Goal: Task Accomplishment & Management: Complete application form

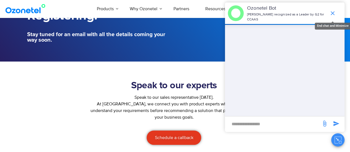
click at [333, 13] on icon "end chat or minimize" at bounding box center [333, 13] width 4 height 4
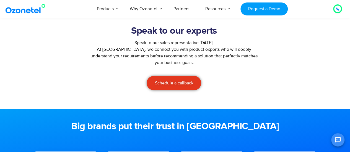
scroll to position [111, 0]
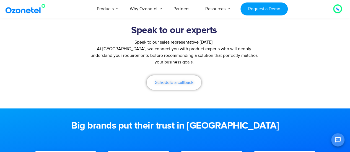
click at [178, 85] on link "Schedule a callback" at bounding box center [174, 83] width 54 height 14
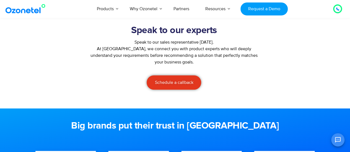
scroll to position [138, 0]
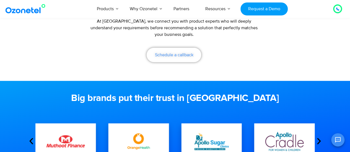
click at [182, 54] on span "Schedule a callback" at bounding box center [174, 55] width 38 height 4
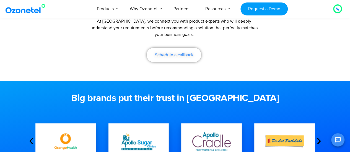
click at [182, 54] on span "Schedule a callback" at bounding box center [174, 55] width 38 height 4
